Goal: Find specific page/section: Find specific page/section

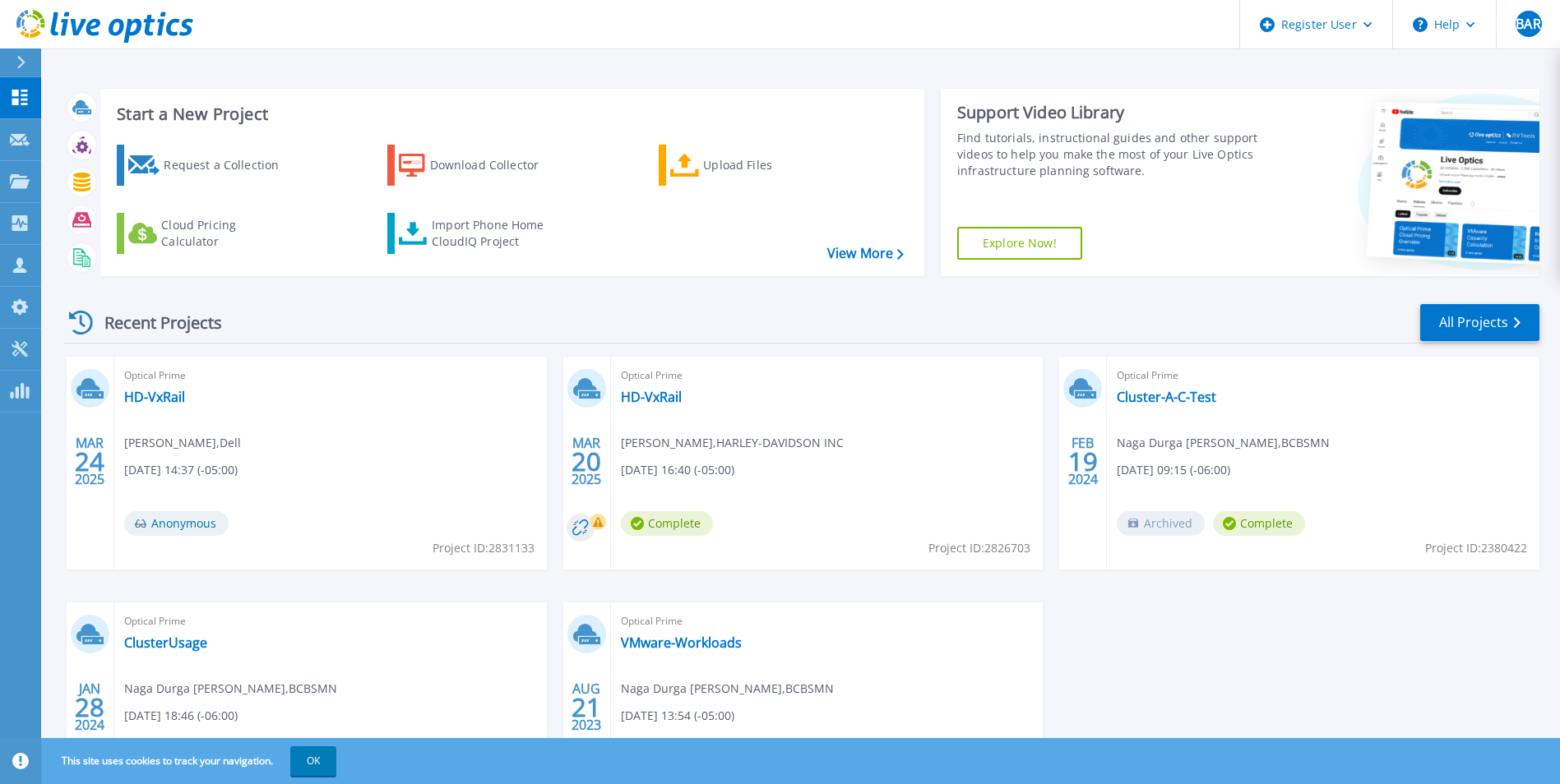
click at [34, 63] on div at bounding box center [28, 62] width 26 height 28
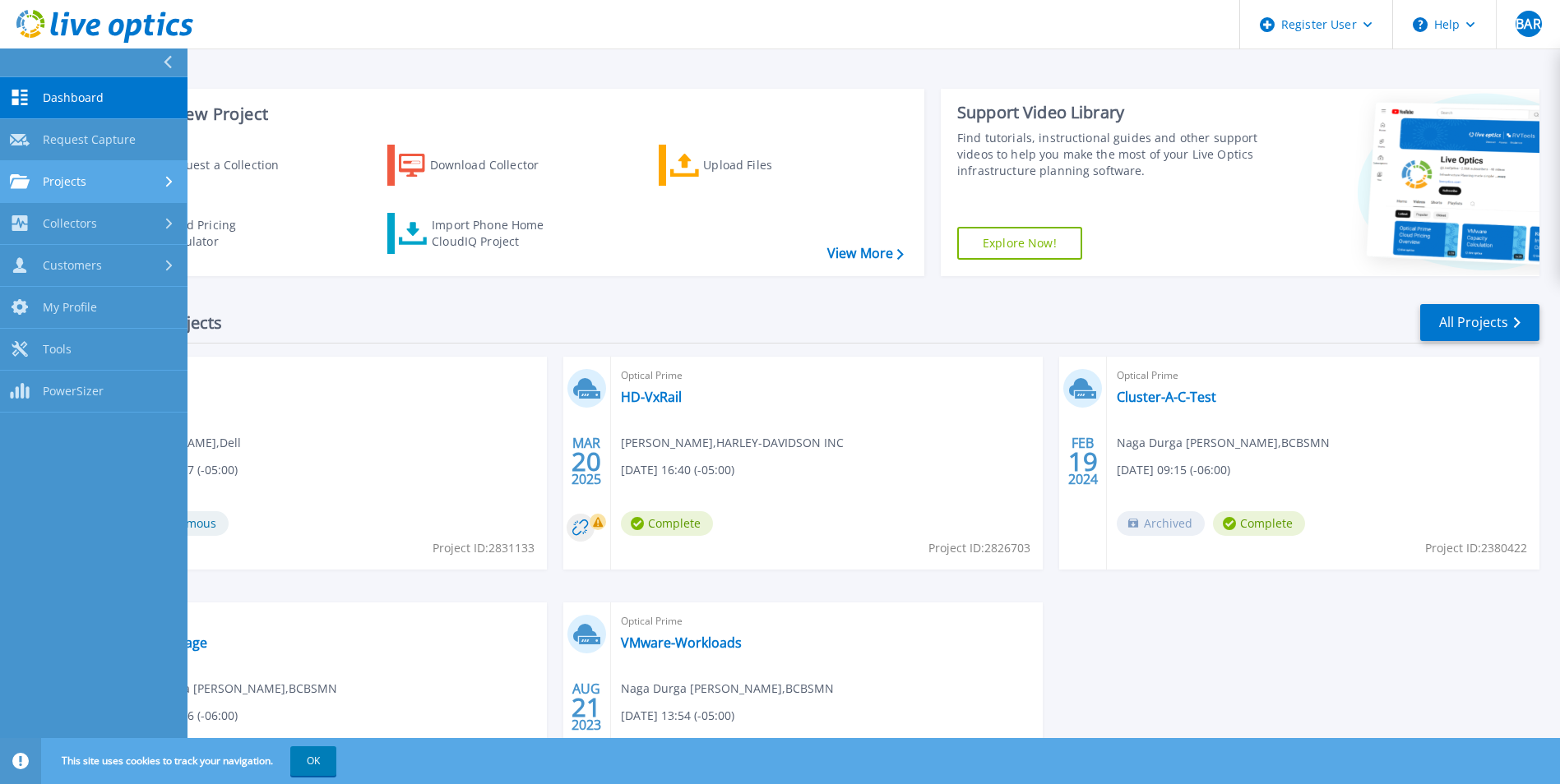
click at [109, 188] on div "Projects" at bounding box center [94, 181] width 168 height 15
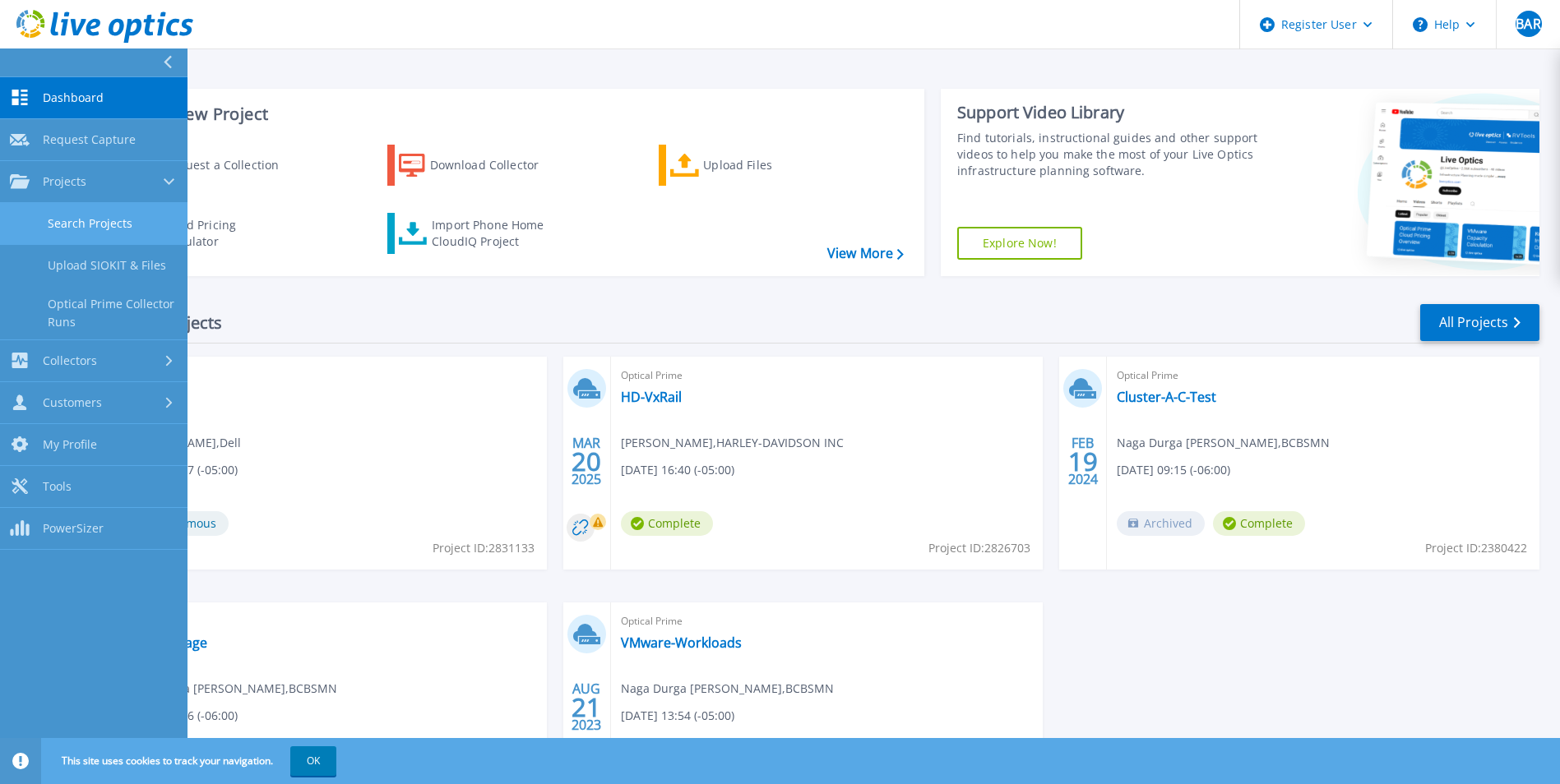
click at [114, 242] on link "Search Projects" at bounding box center [94, 223] width 188 height 42
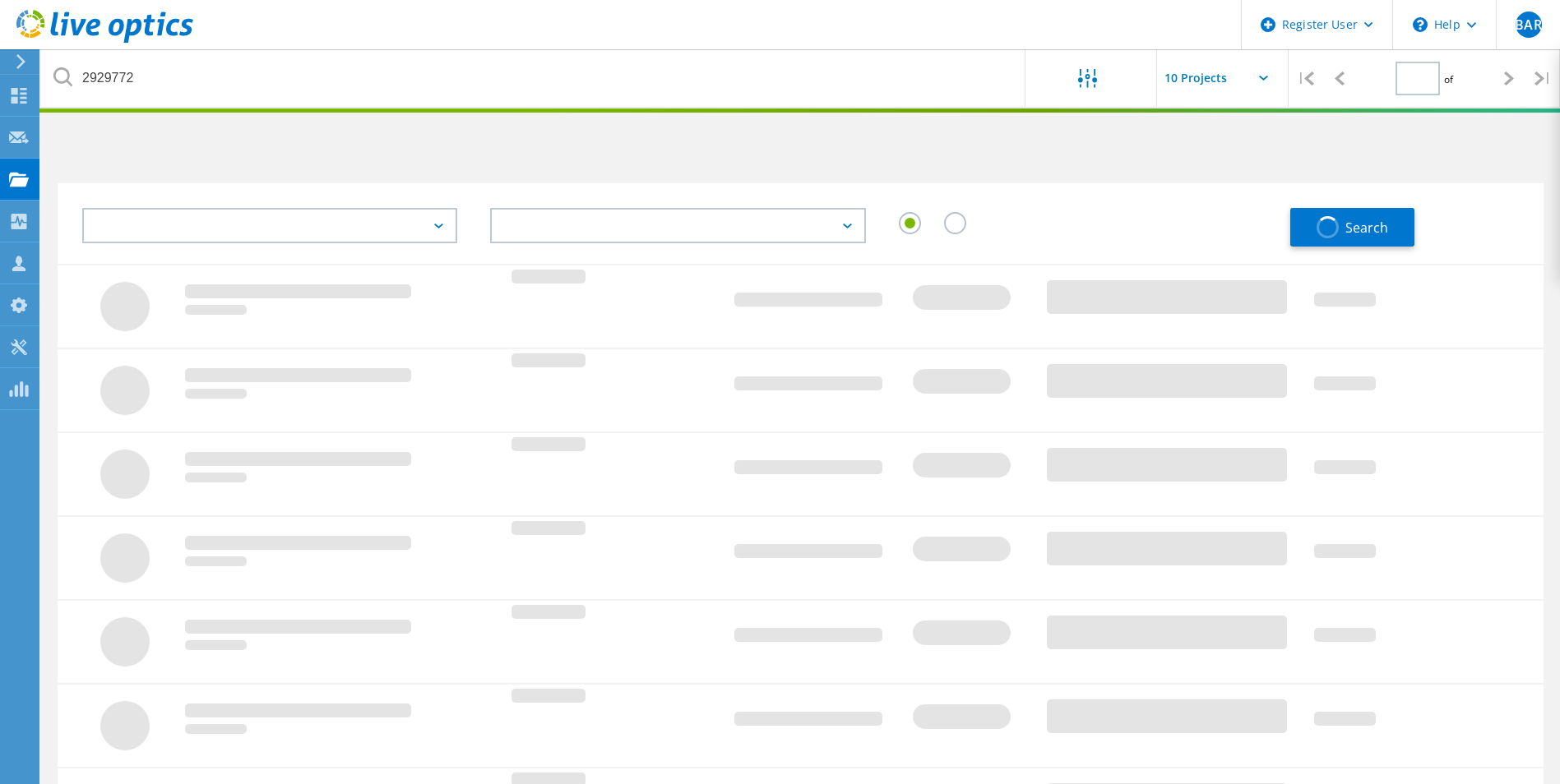
type input "1"
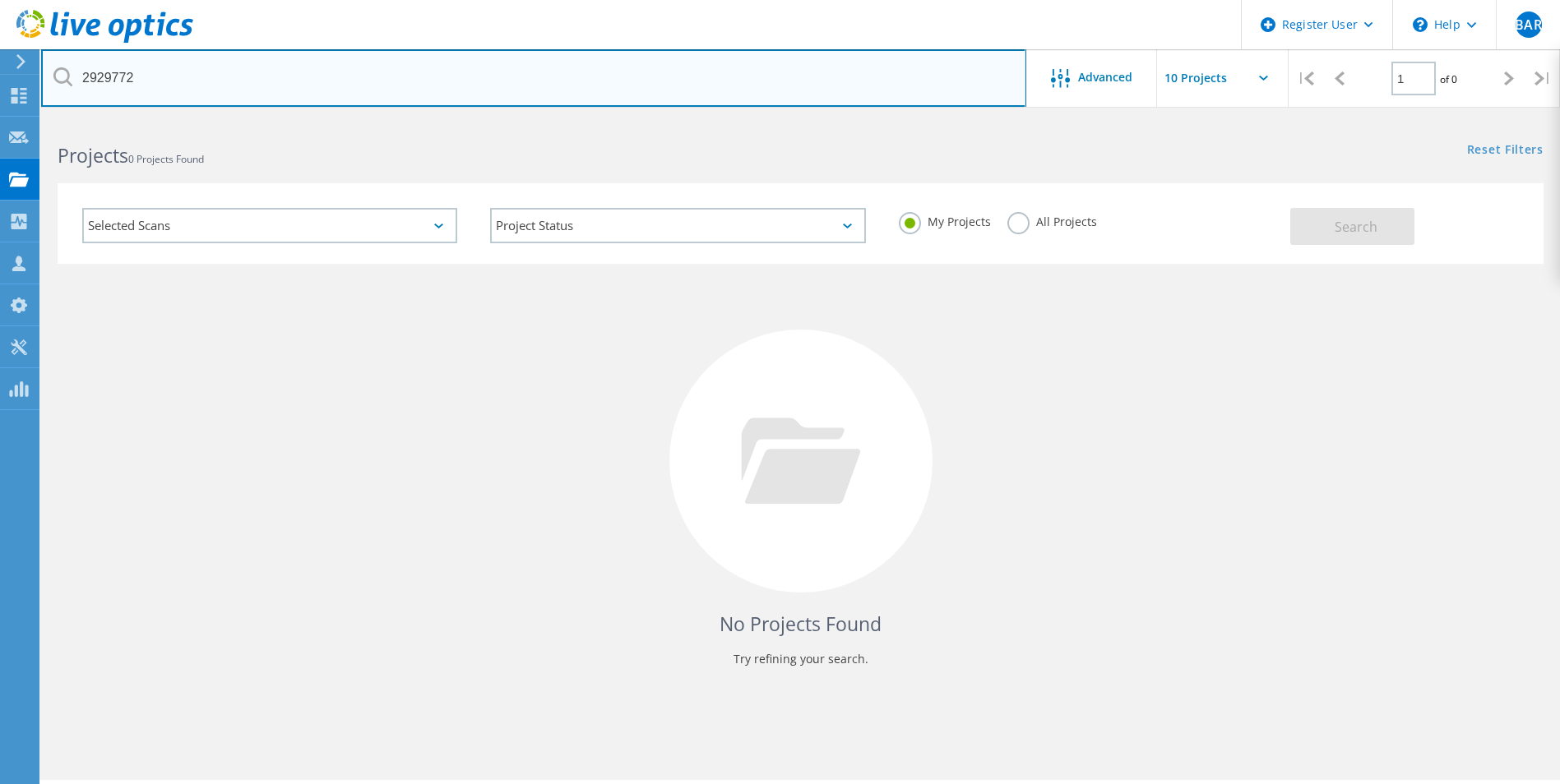
drag, startPoint x: 165, startPoint y: 85, endPoint x: -29, endPoint y: 77, distance: 194.2
click at [0, 77] on html "Register User \n Help Explore Helpful Articles Contact Support BAR Dell User Bh…" at bounding box center [780, 414] width 1560 height 830
paste input "779811"
type input "2779811"
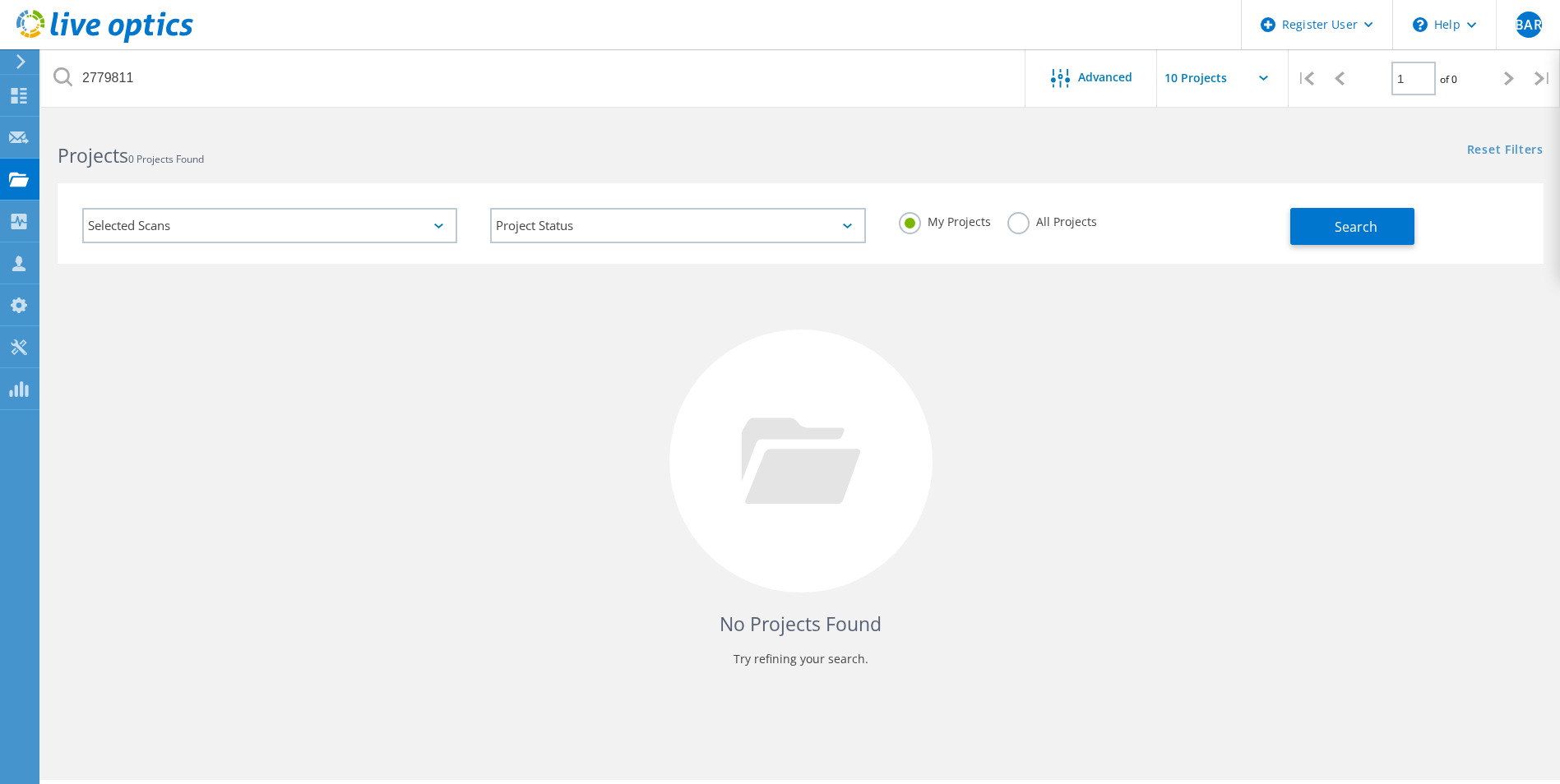
click at [1018, 219] on label "All Projects" at bounding box center [1053, 220] width 89 height 15
click at [0, 0] on input "All Projects" at bounding box center [0, 0] width 0 height 0
click at [1374, 233] on span "Search" at bounding box center [1356, 227] width 43 height 18
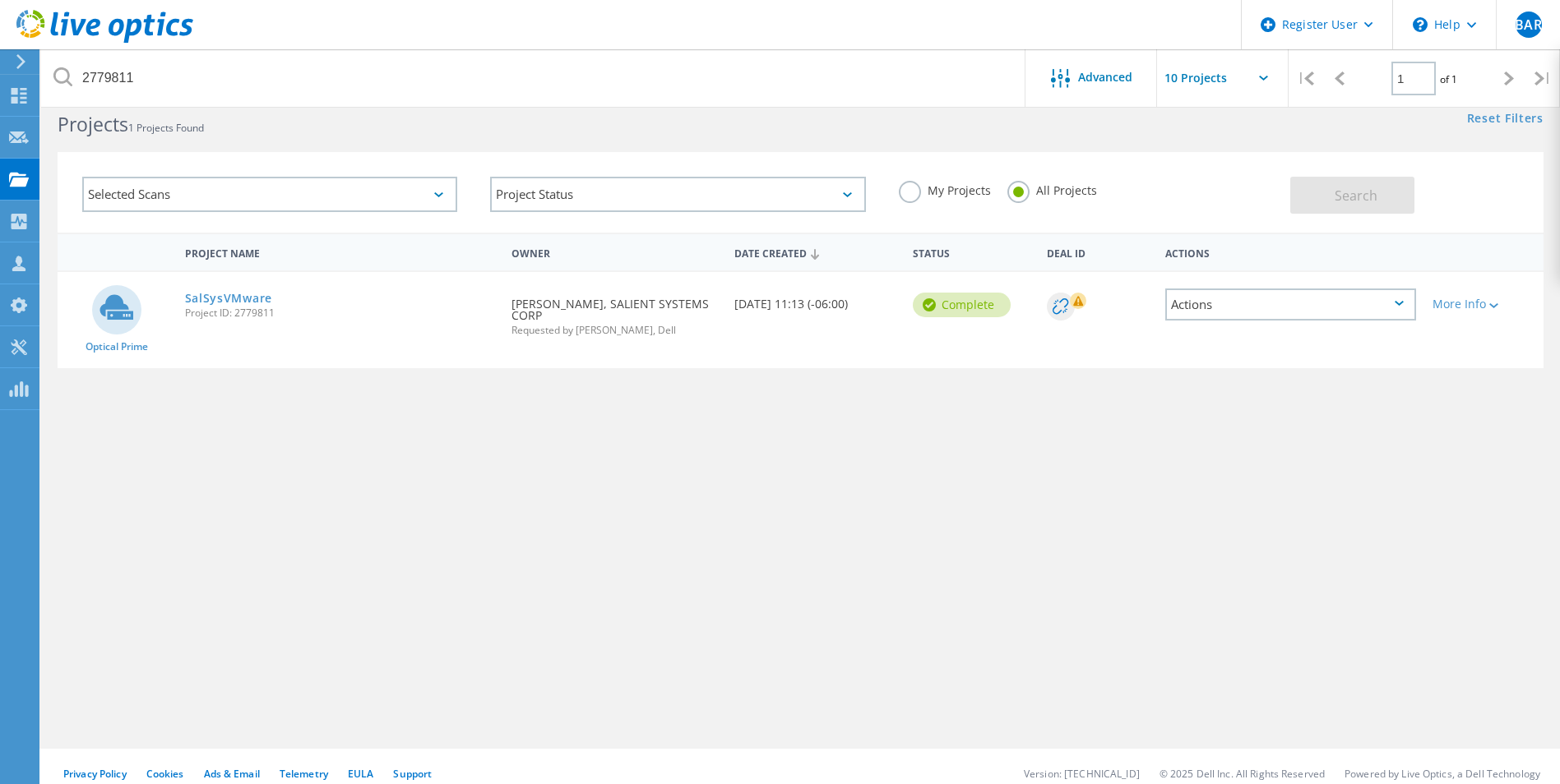
scroll to position [46, 0]
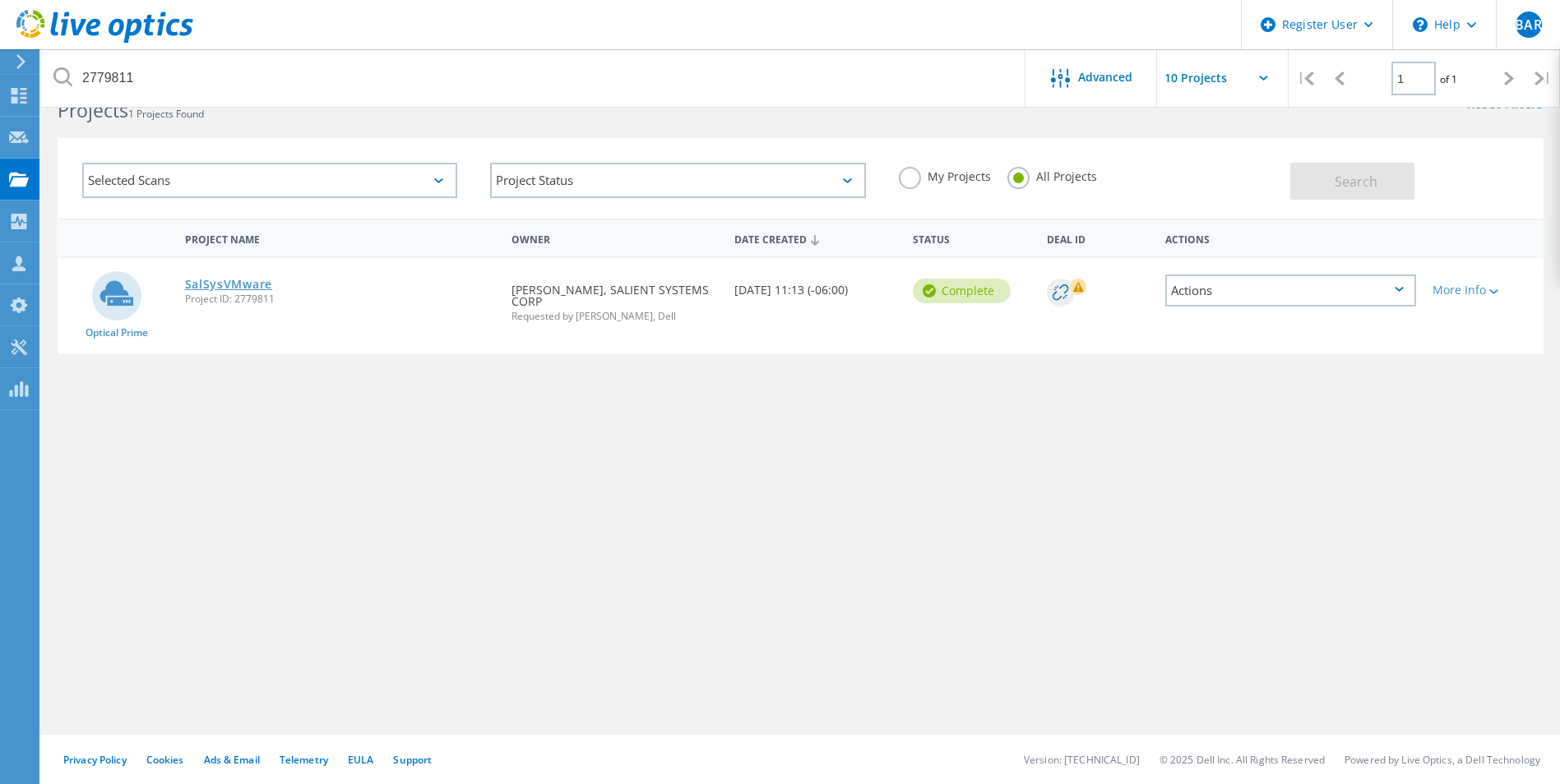
click at [197, 289] on link "SalSysVMware" at bounding box center [229, 284] width 88 height 12
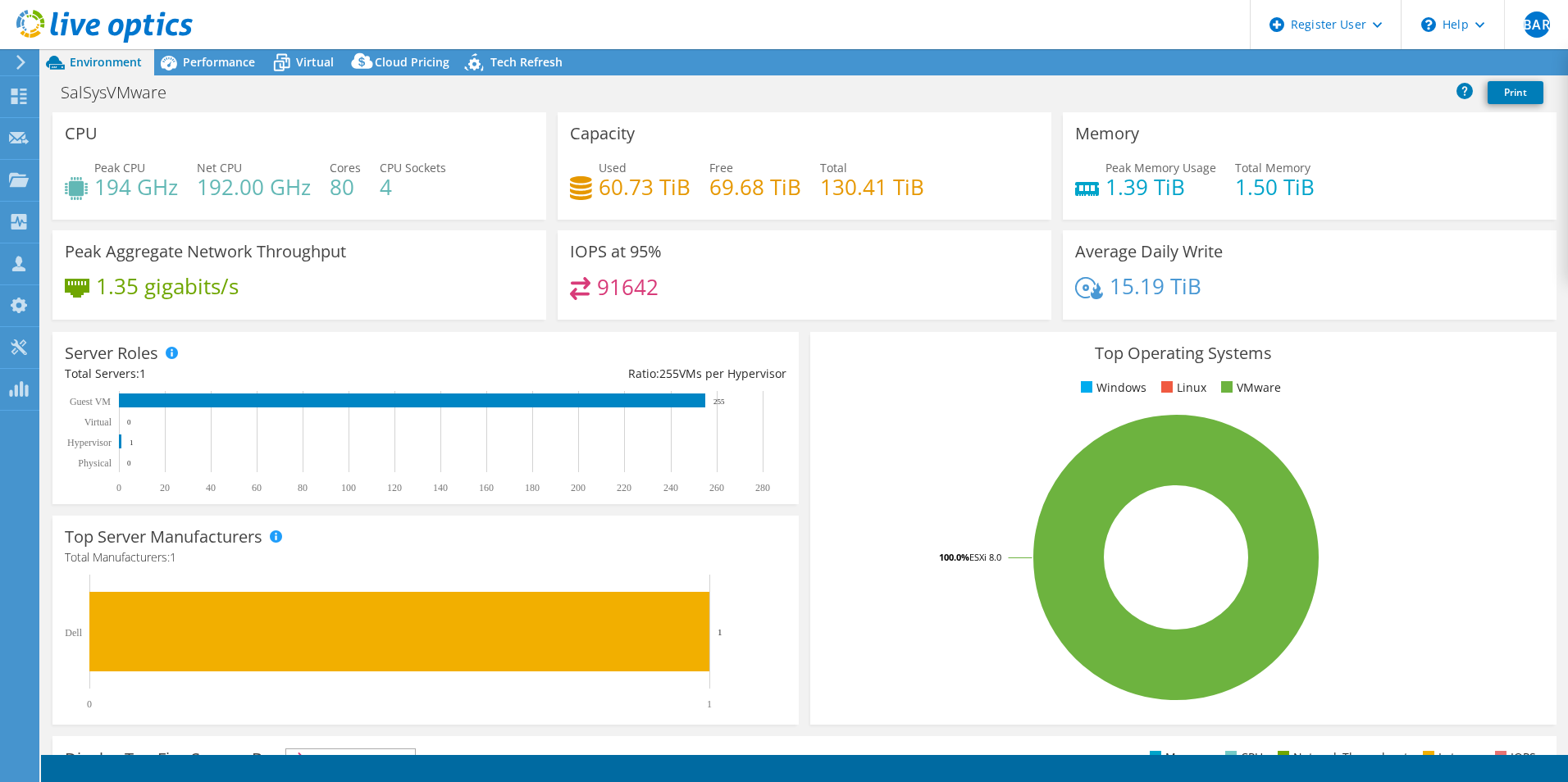
select select "USD"
